Goal: Task Accomplishment & Management: Manage account settings

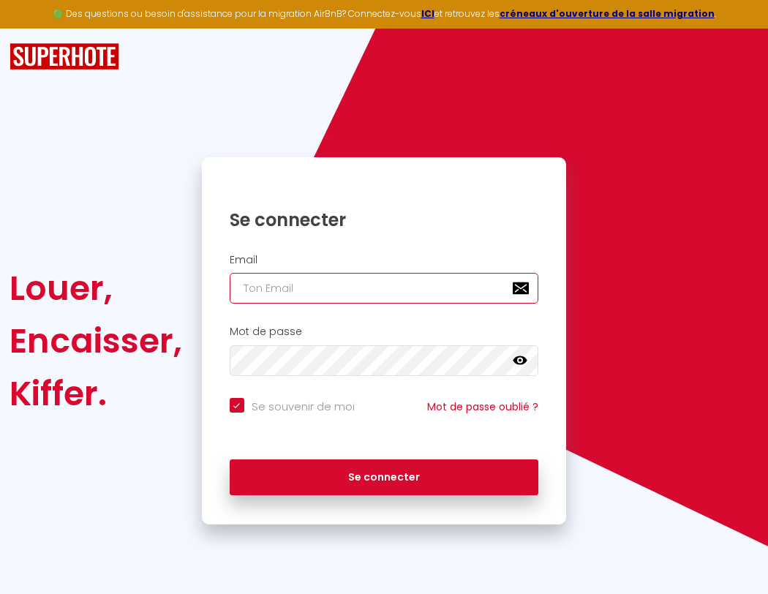
type input "l"
checkbox input "true"
type input "le"
checkbox input "true"
type input "les"
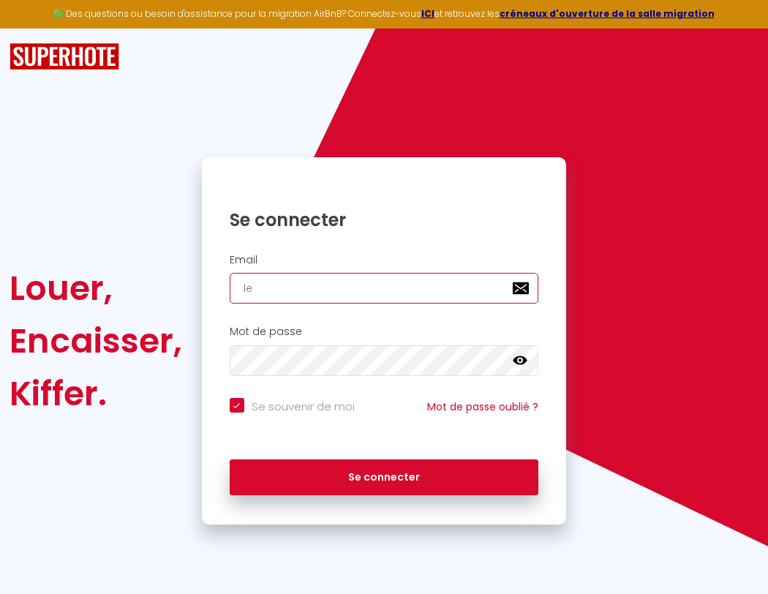
checkbox input "true"
type input "lesp"
checkbox input "true"
type input "lespa"
checkbox input "true"
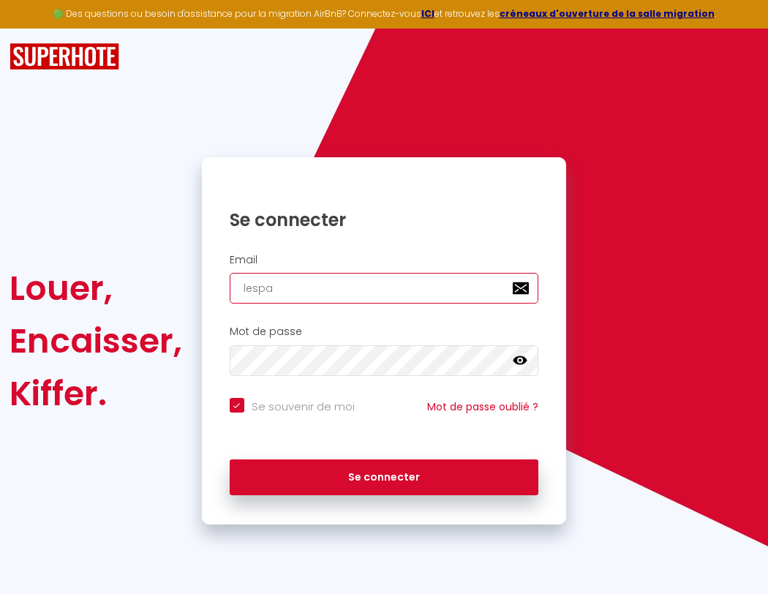
type input "lespac"
checkbox input "true"
type input "lespace"
checkbox input "true"
type input "l"
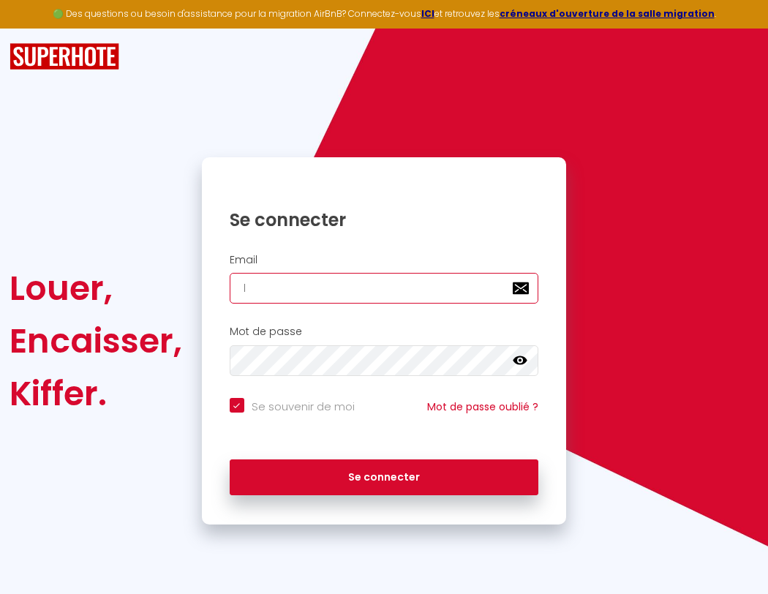
checkbox input "true"
type input "lespaced"
checkbox input "true"
type input "lespacede"
checkbox input "true"
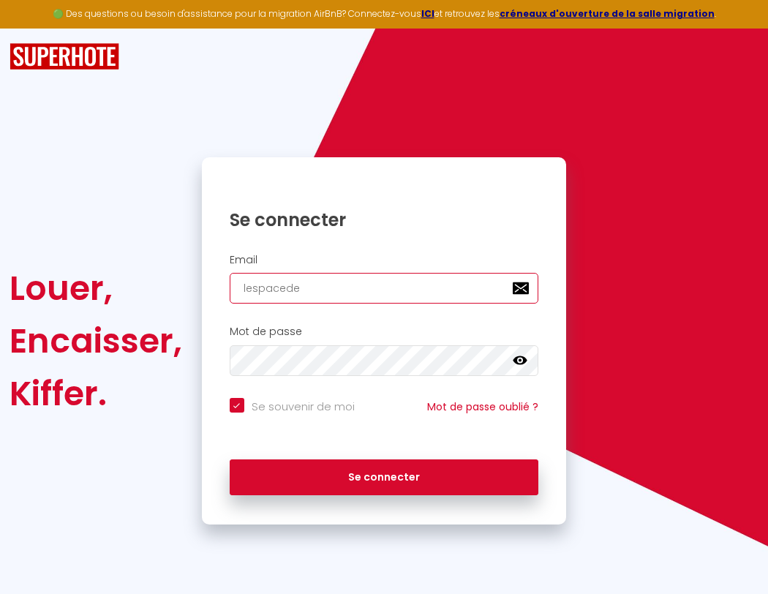
type input "lespacedet"
checkbox input "true"
type input "lespacedete"
checkbox input "true"
type input "lespacedeten"
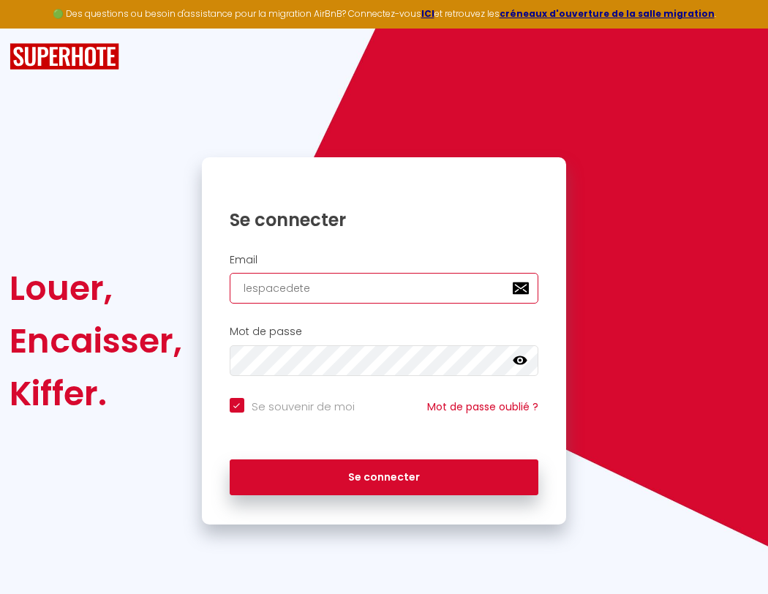
checkbox input "true"
type input "lespacedetent"
checkbox input "true"
type input "lespacedetente"
checkbox input "true"
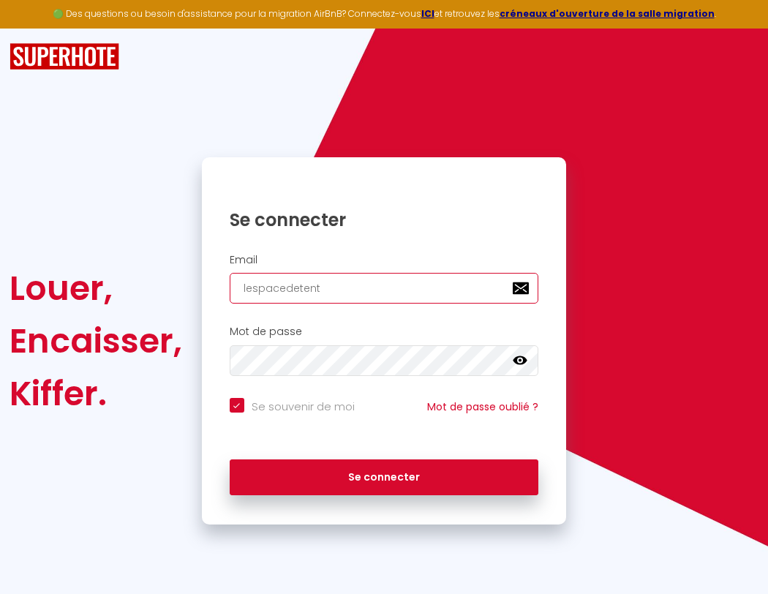
type input "l"
checkbox input "true"
type input "lespacedetente@"
checkbox input "true"
type input "lespacedetente@g"
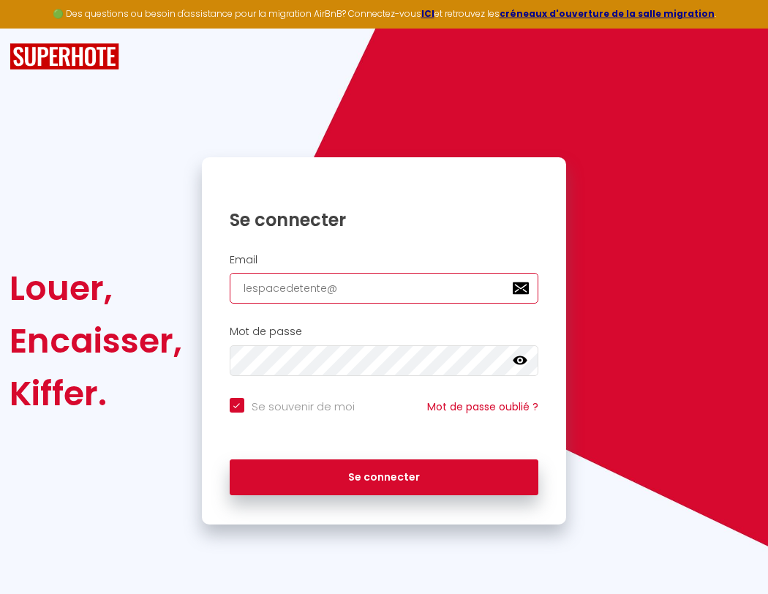
checkbox input "true"
type input "lespacedetente@gm"
checkbox input "true"
type input "lespa"
checkbox input "true"
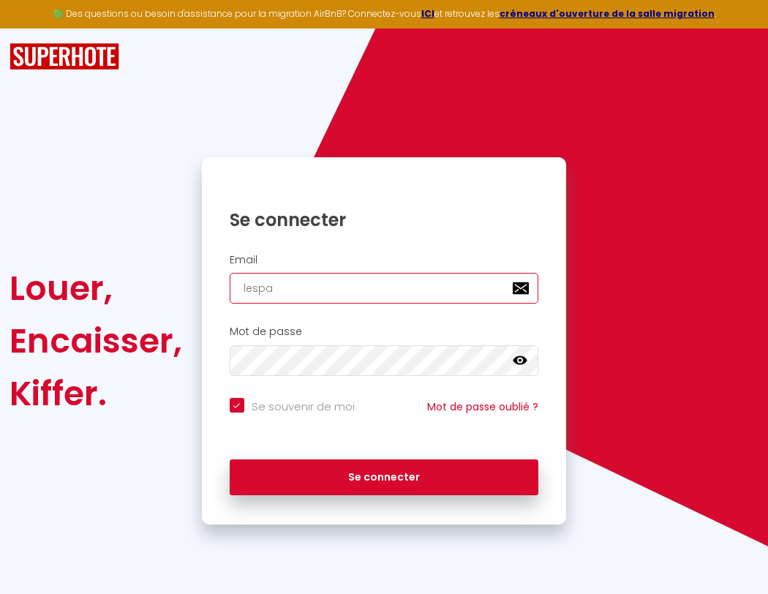
type input "lespacedetente@gma"
checkbox input "true"
type input "lespac"
checkbox input "true"
